Goal: Information Seeking & Learning: Learn about a topic

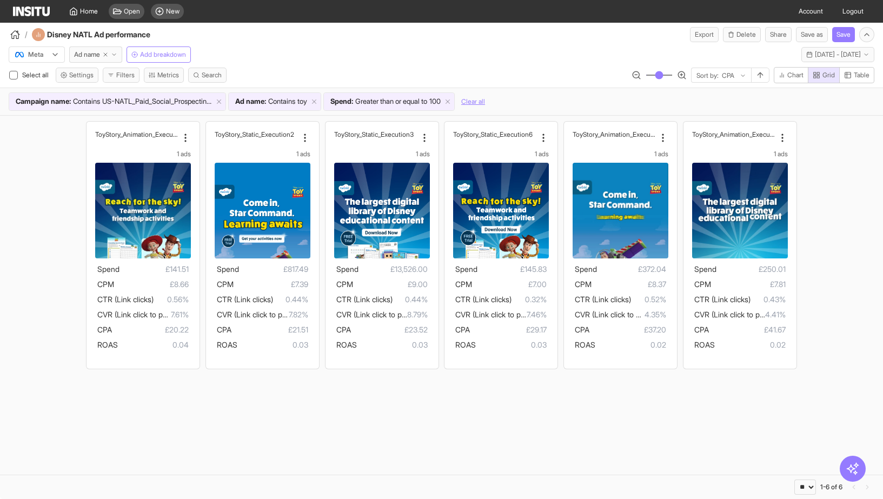
select select "**"
click at [318, 103] on icon at bounding box center [314, 102] width 8 height 8
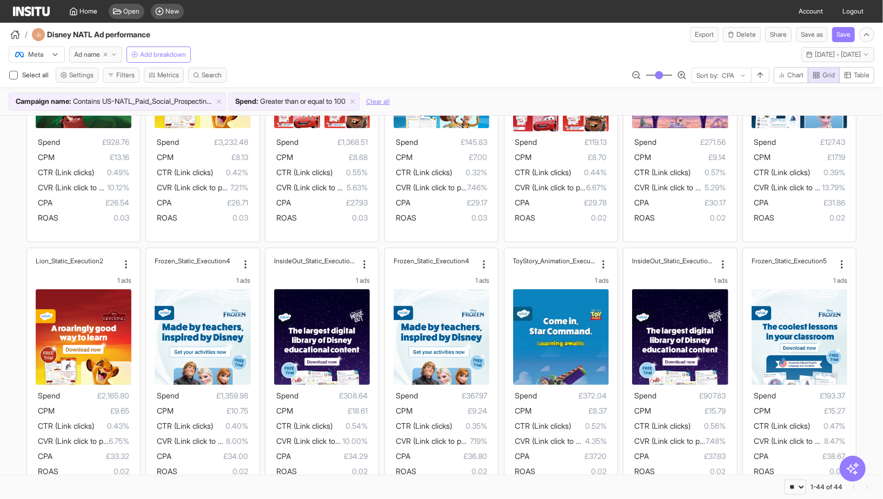
scroll to position [640, 0]
